Goal: Transaction & Acquisition: Book appointment/travel/reservation

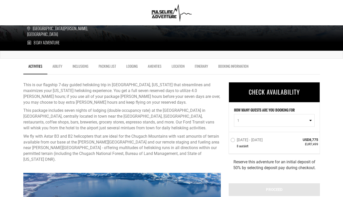
scroll to position [101, 0]
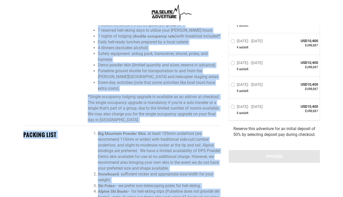
scroll to position [449, 0]
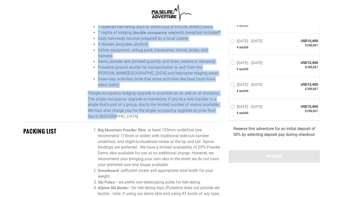
drag, startPoint x: 24, startPoint y: 129, endPoint x: 178, endPoint y: 116, distance: 154.7
click at [178, 116] on div "INCLUSIONS 4.0 hours of flight time (Hobbs hours) 1 seasoned Alaska heli guide …" at bounding box center [122, 67] width 205 height 109
copy div "INCLUSIONS 4.0 hours of flight time (Hobbs hours) 1 seasoned Alaska heli guide …"
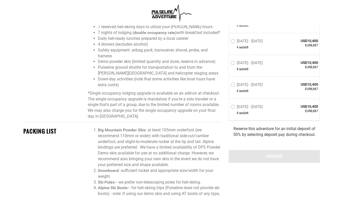
click at [286, 113] on span "EUR8,887" at bounding box center [300, 111] width 37 height 4
drag, startPoint x: 305, startPoint y: 89, endPoint x: 319, endPoint y: 90, distance: 14.0
click at [319, 90] on div "Apr 11 - Apr 18, 2026 8 seat s left USD10,400 EUR8,887" at bounding box center [274, 88] width 91 height 22
click at [313, 89] on span "EUR8,887" at bounding box center [300, 89] width 37 height 4
drag, startPoint x: 305, startPoint y: 90, endPoint x: 318, endPoint y: 89, distance: 12.5
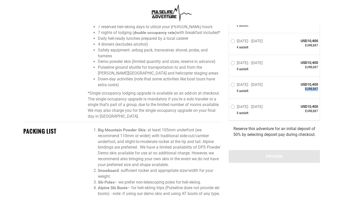
click at [318, 89] on span "EUR8,887" at bounding box center [300, 89] width 37 height 4
copy span "EUR8,887"
